Goal: Information Seeking & Learning: Learn about a topic

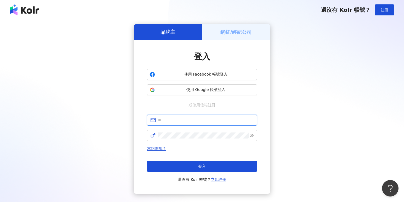
click at [200, 119] on input "text" at bounding box center [206, 120] width 96 height 6
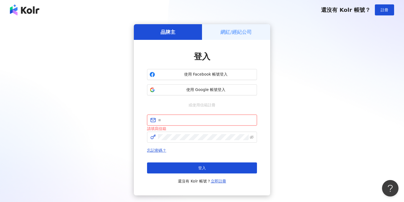
type input "**********"
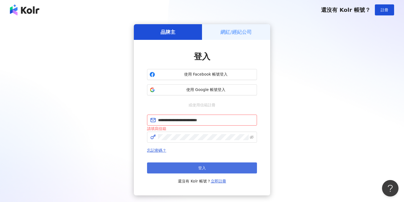
click at [208, 166] on button "登入" at bounding box center [202, 167] width 110 height 11
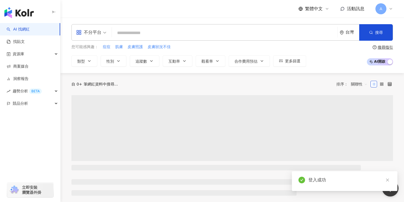
click at [259, 34] on input "search" at bounding box center [224, 33] width 221 height 10
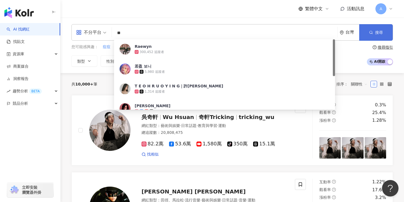
click at [377, 35] on button "搜尋" at bounding box center [375, 32] width 33 height 16
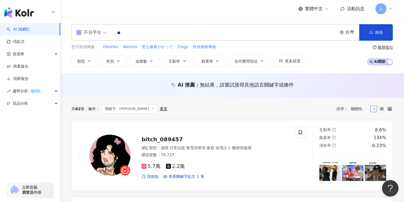
click at [142, 31] on input "**" at bounding box center [224, 33] width 221 height 10
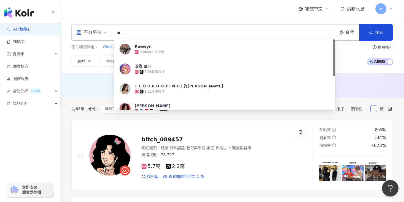
type input "*"
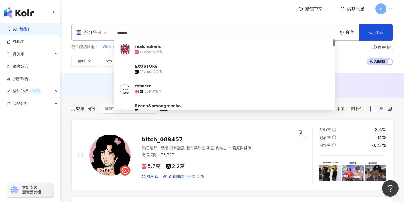
type input "*******"
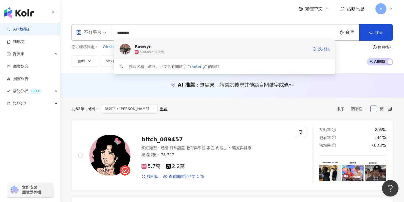
click at [226, 52] on div "300,452 追蹤者" at bounding box center [222, 51] width 174 height 5
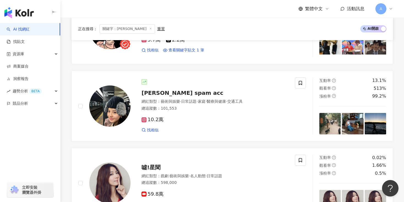
scroll to position [127, 0]
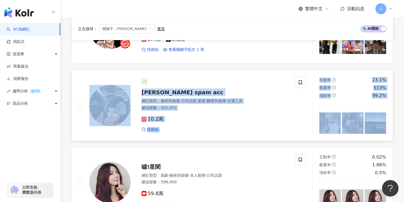
click at [161, 91] on span "Raewyn’s spam acc" at bounding box center [182, 92] width 82 height 7
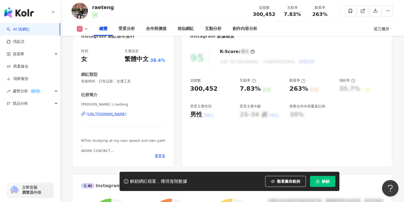
scroll to position [75, 0]
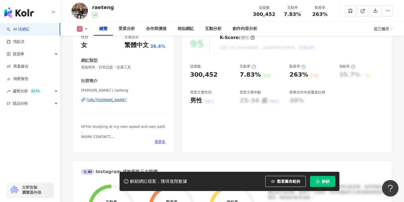
click at [126, 99] on div "[URL][DOMAIN_NAME]" at bounding box center [106, 99] width 40 height 5
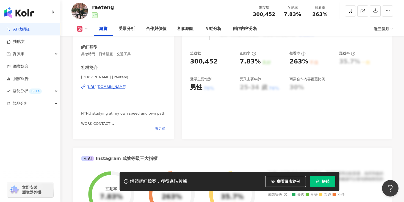
scroll to position [90, 0]
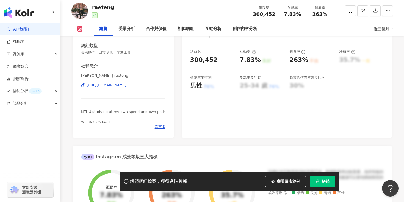
click at [326, 187] on div "解鎖網紅檔案，獲得進階數據 觀看圖表範例 解鎖" at bounding box center [229, 181] width 220 height 19
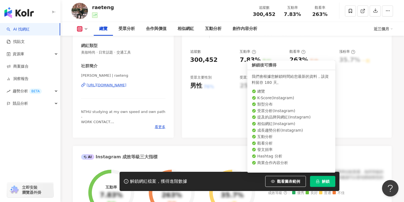
click at [321, 183] on button "解鎖" at bounding box center [322, 181] width 25 height 11
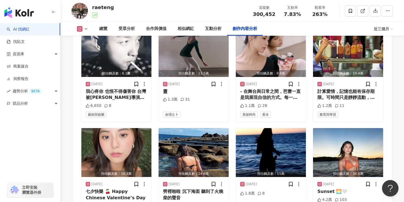
scroll to position [1812, 0]
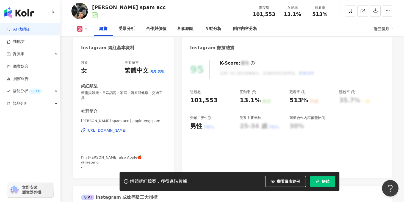
scroll to position [51, 0]
click at [126, 127] on div "https://www.instagram.com/appletengspam/" at bounding box center [106, 129] width 40 height 5
